Goal: Task Accomplishment & Management: Use online tool/utility

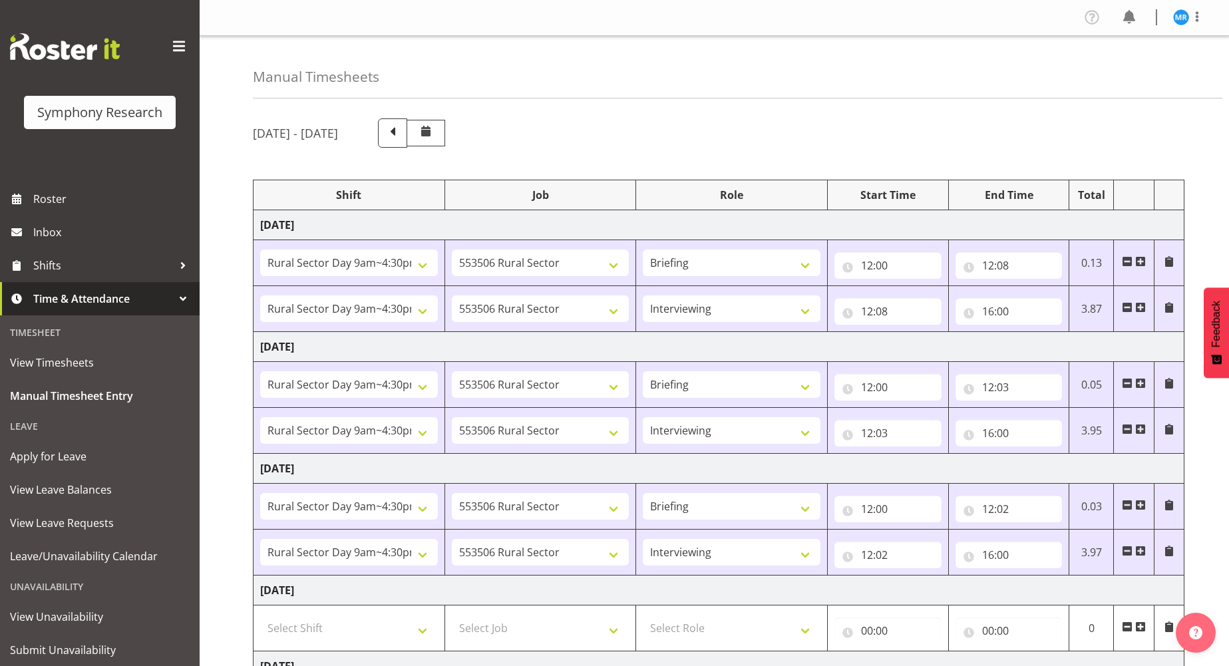
select select "81561"
select select "10587"
select select "81561"
select select "10587"
select select "47"
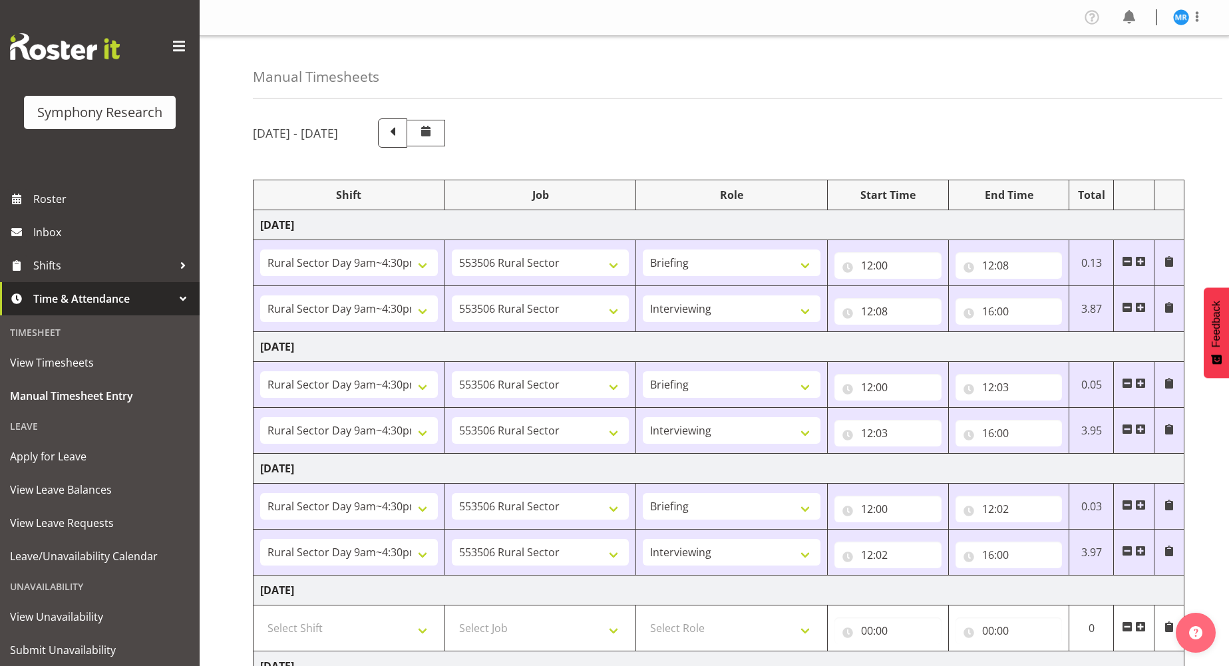
select select "81561"
select select "10587"
select select "81561"
select select "10587"
select select "47"
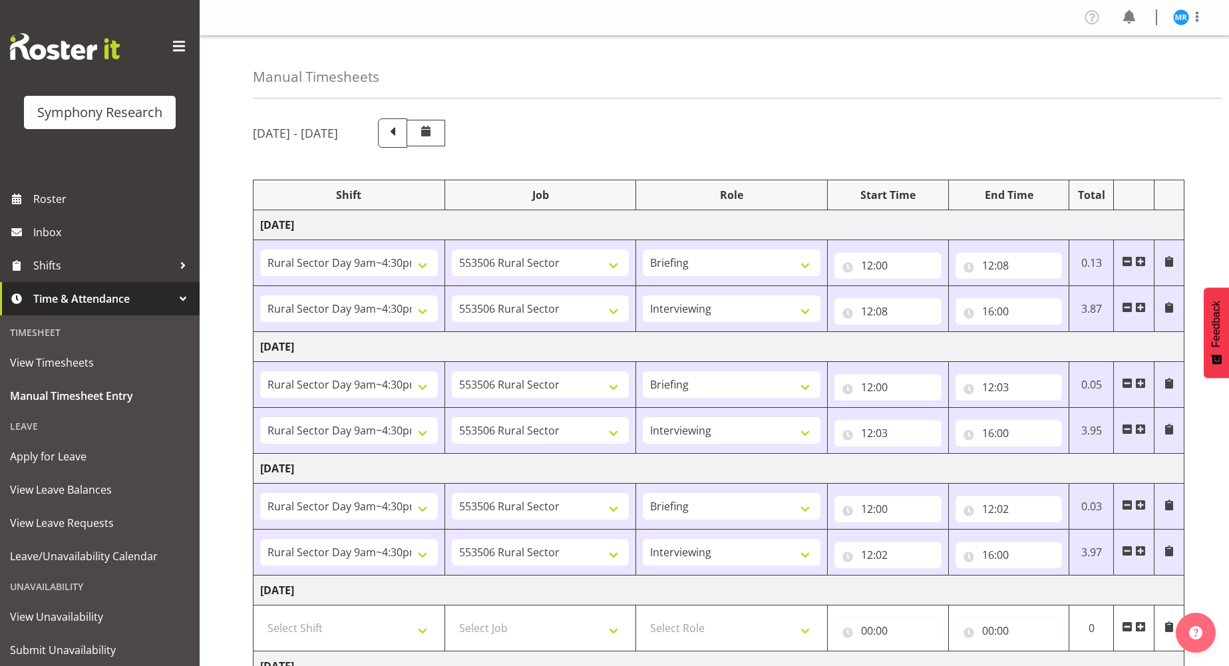
select select "81561"
select select "10587"
select select "81561"
select select "10587"
select select "47"
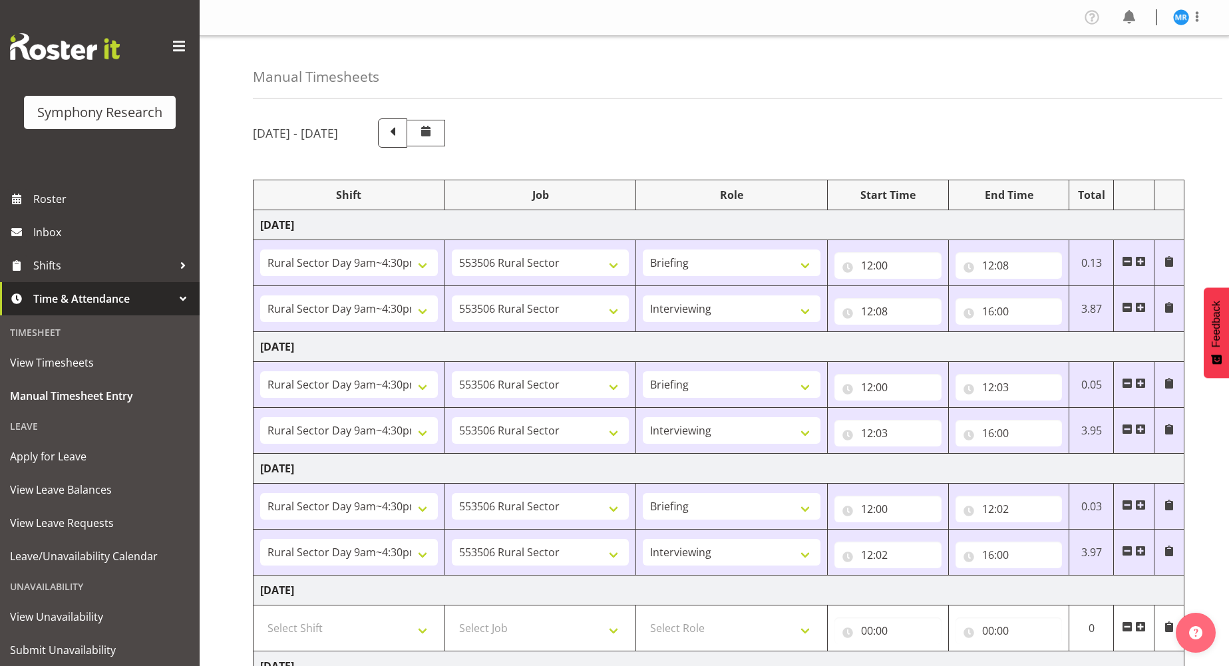
select select "81561"
select select "10587"
select select "81561"
select select "10587"
select select "47"
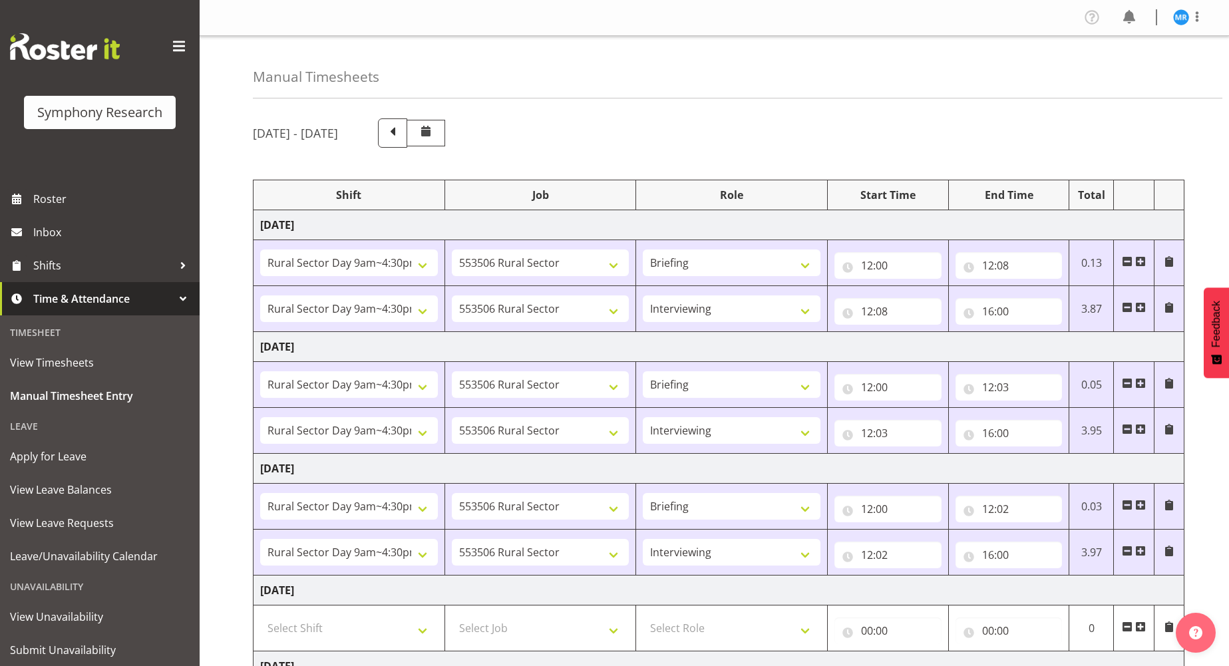
select select "81299"
select select "10587"
select select "81299"
select select "10587"
select select "47"
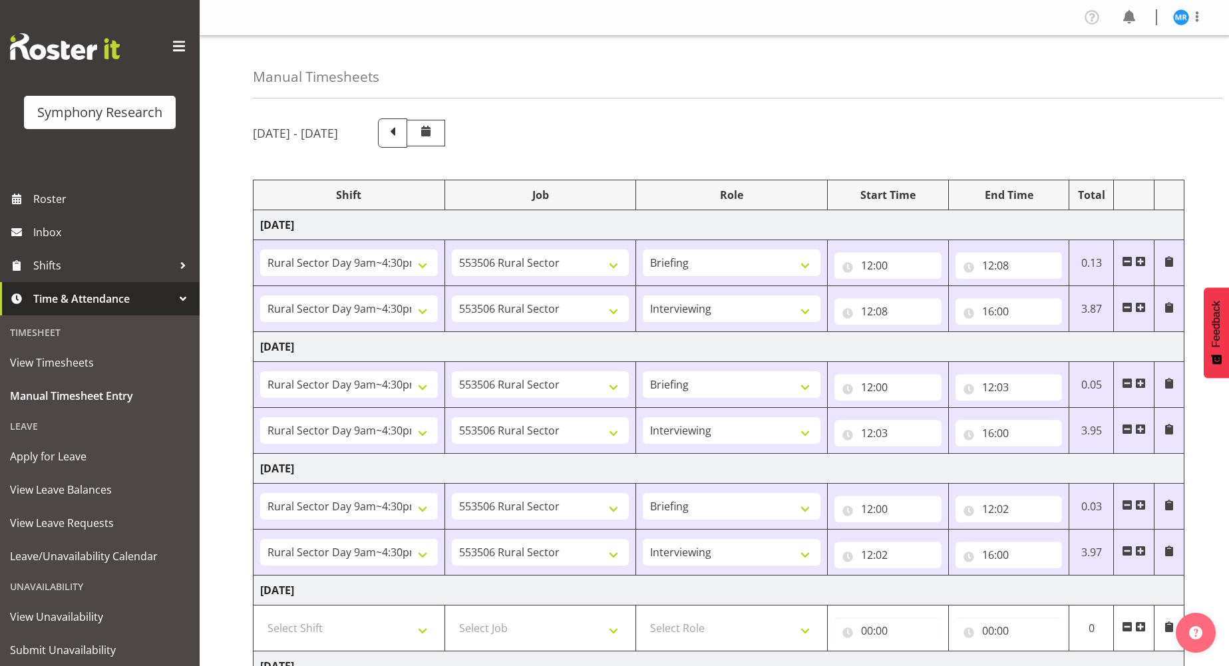
select select "81299"
select select "10587"
select select "47"
select select "81299"
select select "10587"
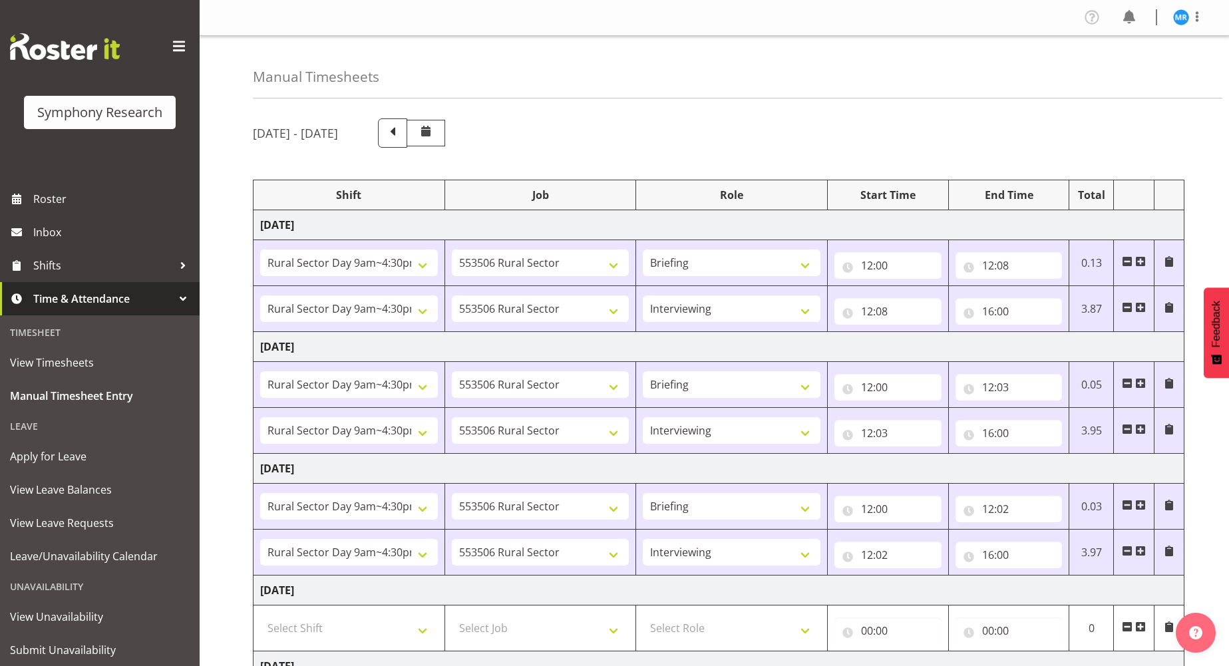
select select "81299"
select select "10587"
select select "47"
select select "81299"
select select "10587"
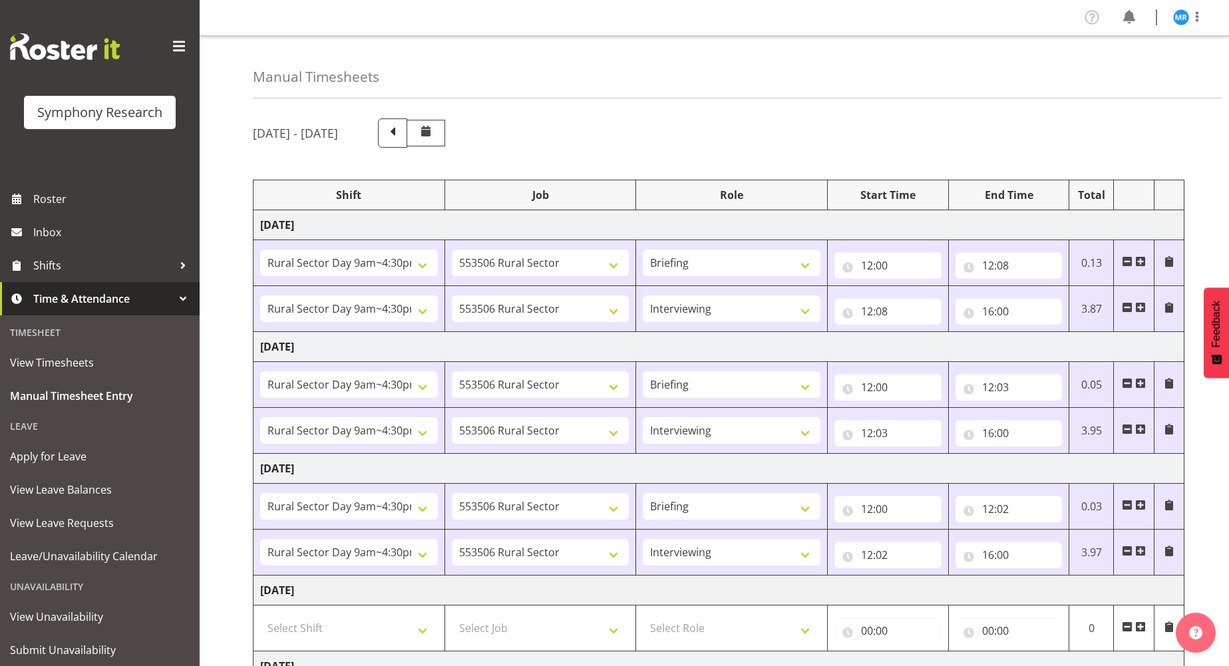
select select "47"
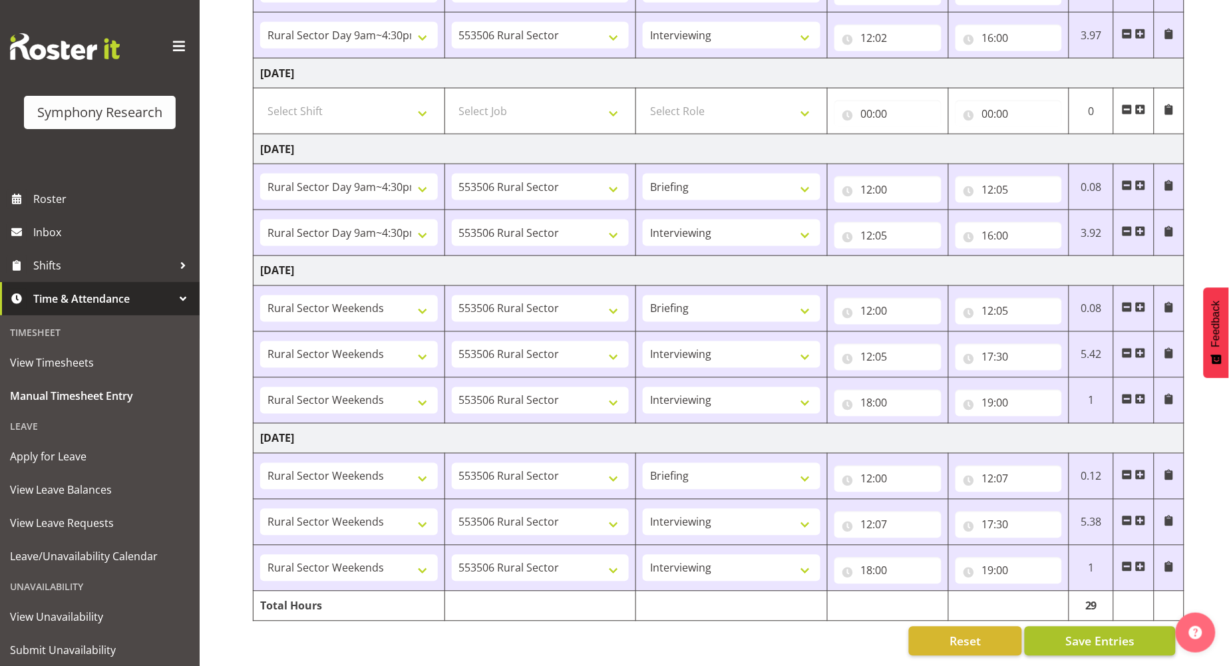
scroll to position [531, 0]
click at [1089, 633] on span "Save Entries" at bounding box center [1099, 641] width 69 height 17
click at [1105, 633] on span "Save Entries" at bounding box center [1099, 641] width 69 height 17
click at [1096, 633] on span "Save Entries" at bounding box center [1099, 641] width 69 height 17
